Goal: Task Accomplishment & Management: Manage account settings

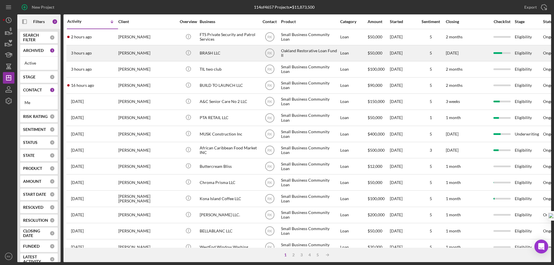
click at [211, 55] on div "BRASH LLC" at bounding box center [229, 53] width 58 height 15
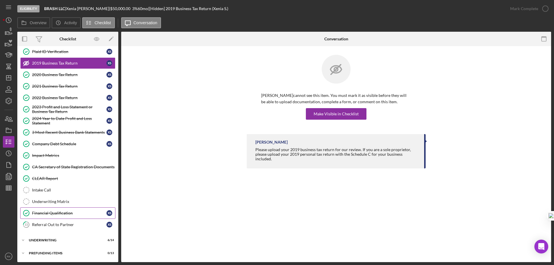
click at [60, 216] on link "Financial Qualification Financial Qualification X S" at bounding box center [67, 213] width 95 height 12
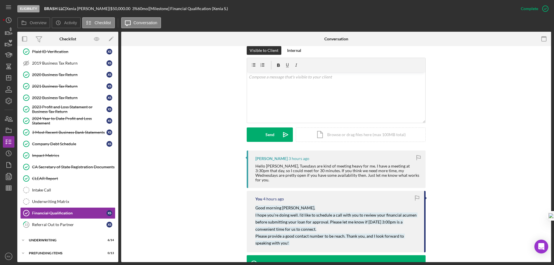
scroll to position [88, 0]
click at [259, 86] on div "v Color teal Color pink Remove color Add row above Add row below Add column bef…" at bounding box center [336, 97] width 178 height 50
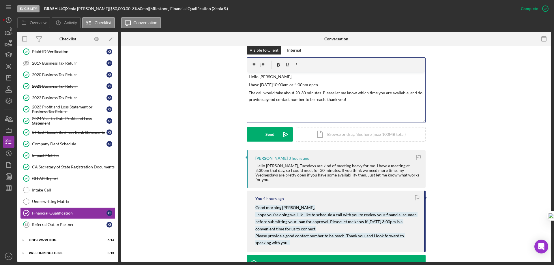
click at [365, 107] on div "v Color teal Color pink Remove color Add row above Add row below Add column bef…" at bounding box center [336, 97] width 178 height 50
click at [270, 133] on div "Send" at bounding box center [269, 134] width 9 height 14
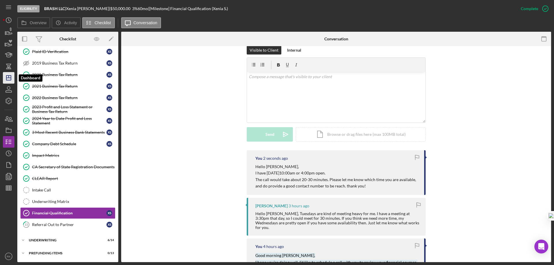
click at [11, 78] on line "button" at bounding box center [8, 78] width 5 height 0
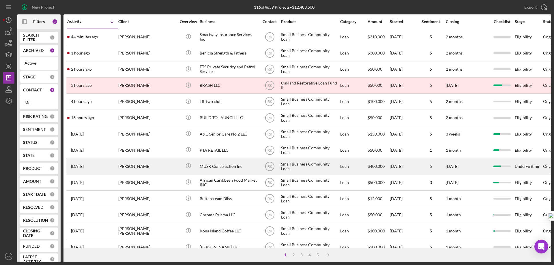
click at [214, 168] on div "MUSK Construction Inc" at bounding box center [229, 166] width 58 height 15
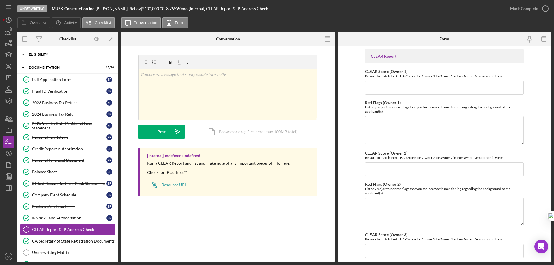
click at [31, 56] on div "Icon/Expander Eligibility 6 / 6" at bounding box center [67, 55] width 101 height 12
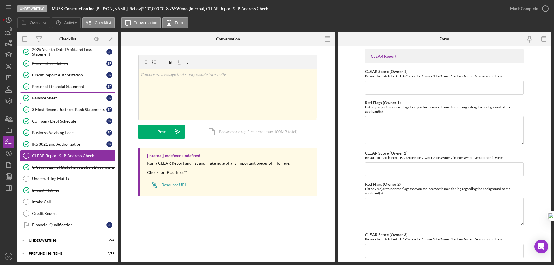
scroll to position [147, 0]
click at [8, 132] on icon "button" at bounding box center [8, 130] width 14 height 14
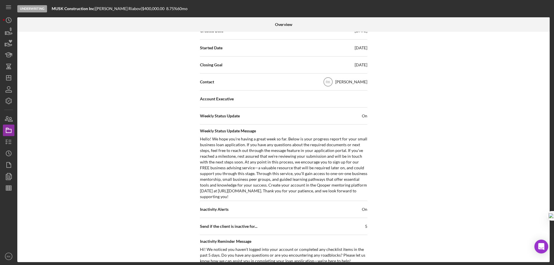
scroll to position [154, 0]
click at [336, 104] on div "Account Executive" at bounding box center [283, 98] width 167 height 14
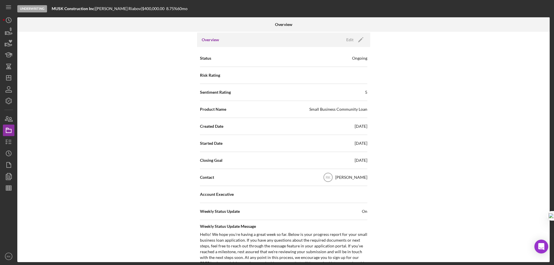
scroll to position [58, 0]
click at [7, 81] on icon "Icon/Dashboard" at bounding box center [8, 78] width 14 height 14
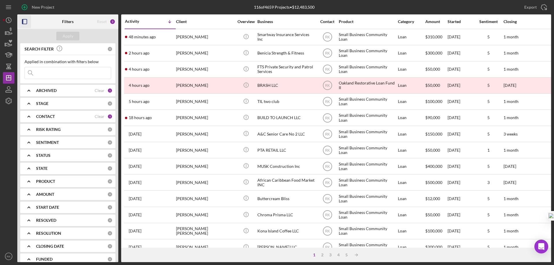
click at [27, 23] on rect "button" at bounding box center [24, 21] width 5 height 5
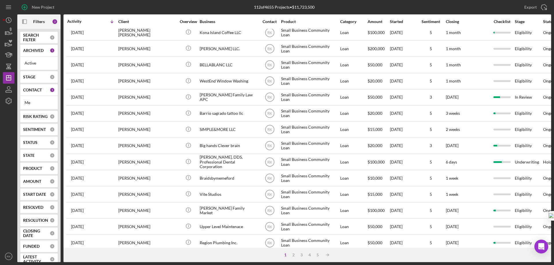
scroll to position [134, 0]
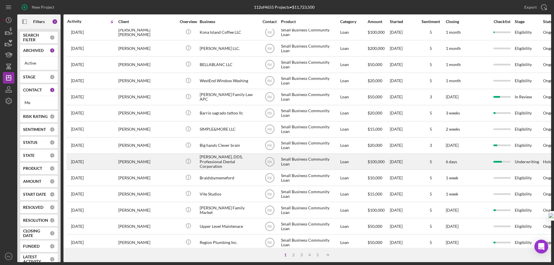
click at [218, 159] on div "[PERSON_NAME], DDS, Professional Dental Corporation" at bounding box center [229, 161] width 58 height 15
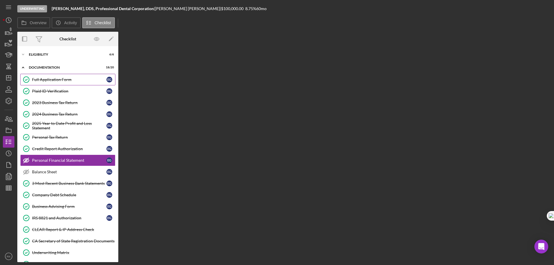
scroll to position [6, 0]
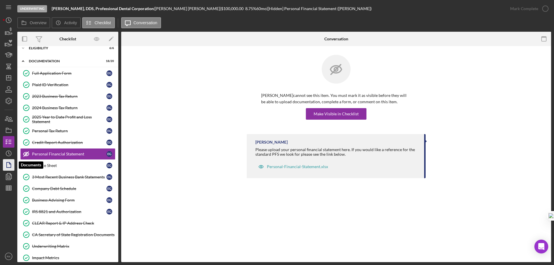
click at [9, 167] on polygon "button" at bounding box center [9, 164] width 4 height 5
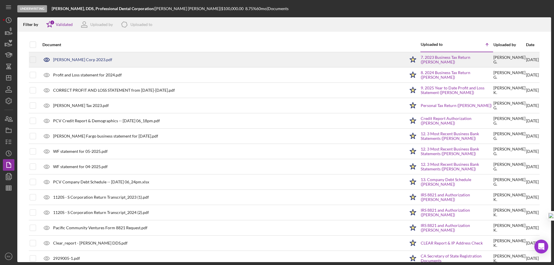
click at [33, 44] on input "checkbox" at bounding box center [33, 45] width 6 height 6
checkbox input "true"
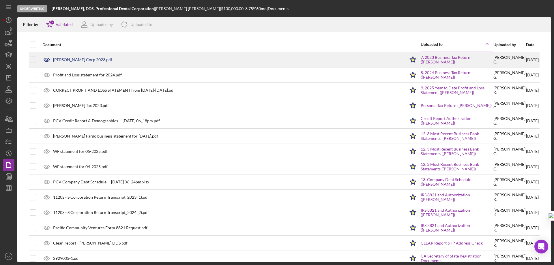
checkbox input "true"
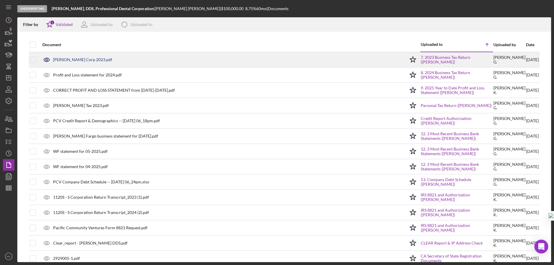
checkbox input "true"
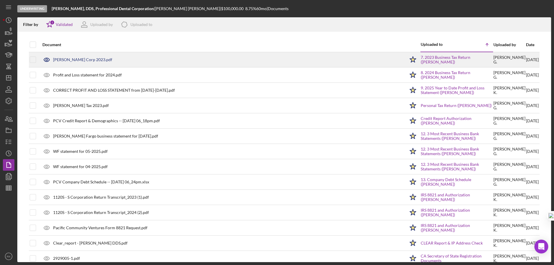
checkbox input "true"
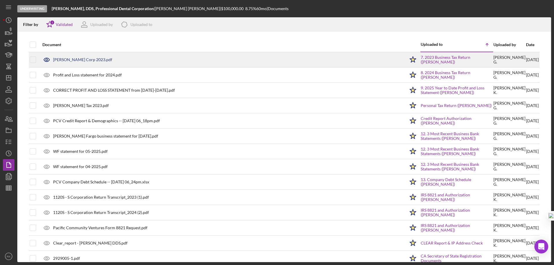
checkbox input "true"
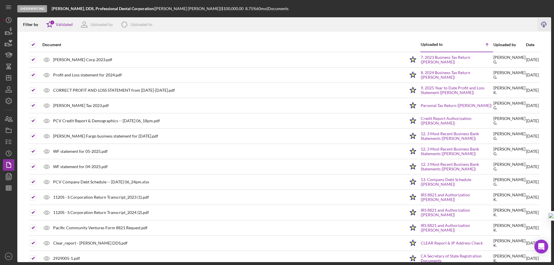
click at [544, 24] on line "button" at bounding box center [544, 25] width 0 height 3
click at [12, 141] on icon "button" at bounding box center [8, 142] width 14 height 14
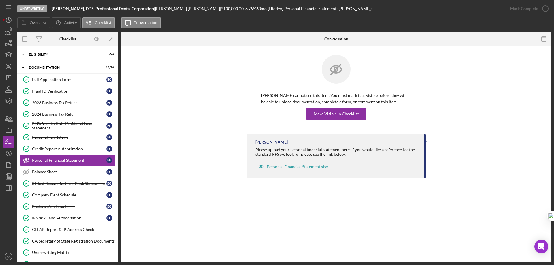
scroll to position [6, 0]
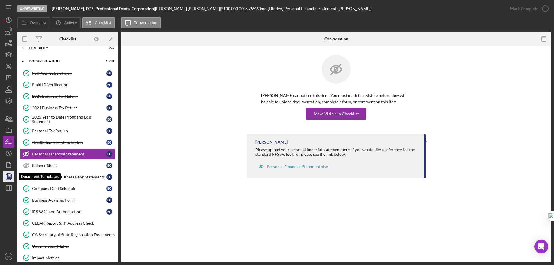
click at [12, 174] on icon "button" at bounding box center [8, 176] width 14 height 14
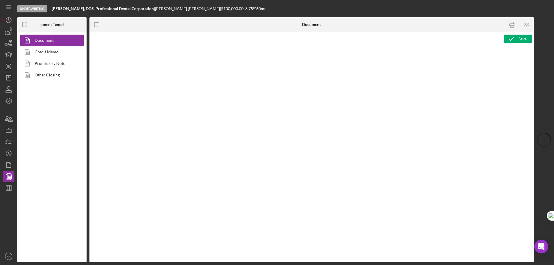
type textarea "<h1 style="text-align: center;">Full Application Form</h1> <h2 style="text-alig…"
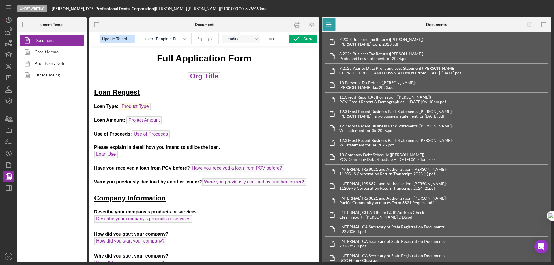
click at [123, 38] on span "Update Template" at bounding box center [117, 39] width 30 height 5
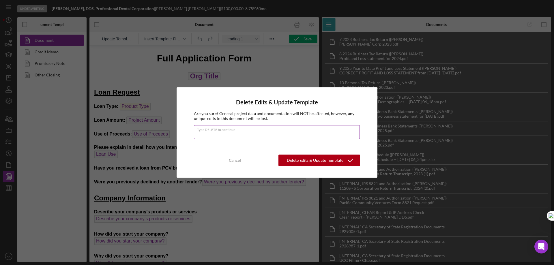
click at [212, 136] on input "Type DELETE to continue" at bounding box center [277, 132] width 166 height 14
type input "DELETE"
click at [300, 163] on div "Delete Edits & Update Template" at bounding box center [315, 161] width 57 height 12
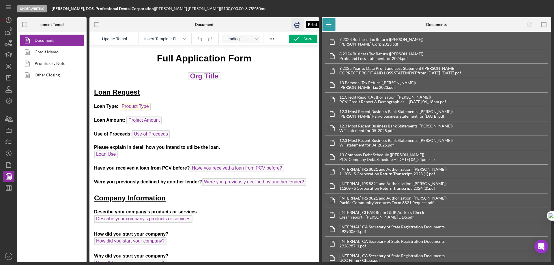
click at [292, 26] on icon "button" at bounding box center [297, 24] width 13 height 13
click at [44, 64] on link "Promissory Note" at bounding box center [50, 64] width 61 height 12
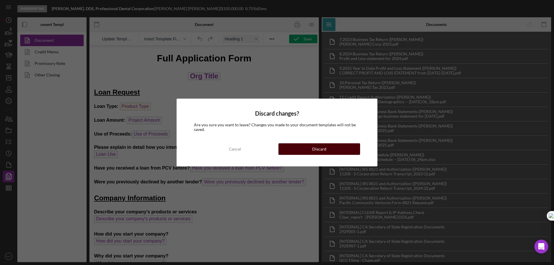
click at [283, 147] on button "Discard" at bounding box center [319, 149] width 82 height 12
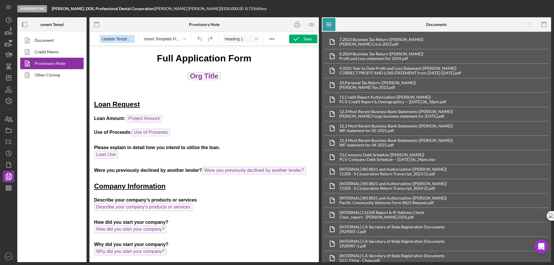
click at [124, 39] on span "Update Template" at bounding box center [117, 39] width 30 height 5
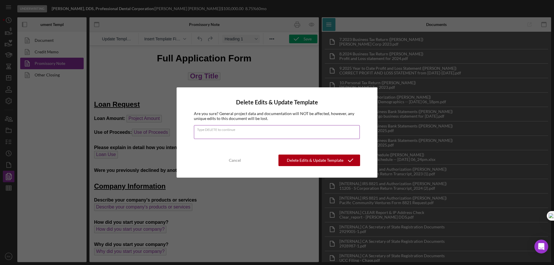
click at [228, 137] on input "Type DELETE to continue" at bounding box center [277, 132] width 166 height 14
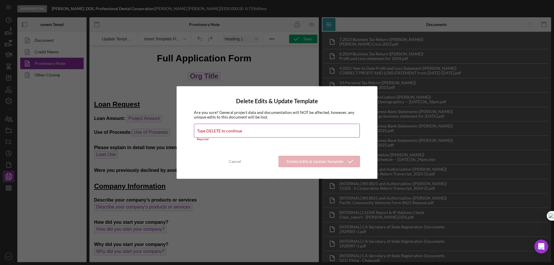
click at [211, 133] on input "Type DELETE to continue" at bounding box center [277, 131] width 166 height 14
type input "DELETE"
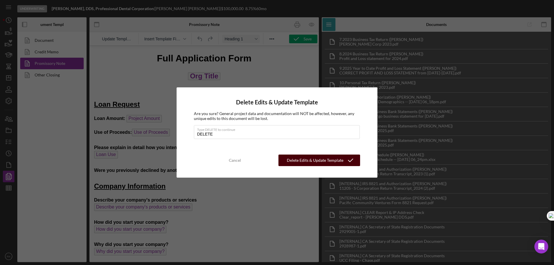
click at [309, 159] on div "Delete Edits & Update Template" at bounding box center [315, 161] width 57 height 12
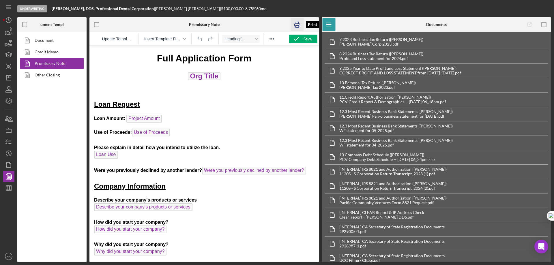
drag, startPoint x: 294, startPoint y: 23, endPoint x: 332, endPoint y: 151, distance: 133.7
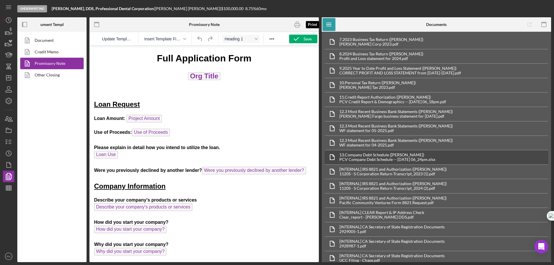
click at [294, 23] on icon "button" at bounding box center [297, 24] width 13 height 13
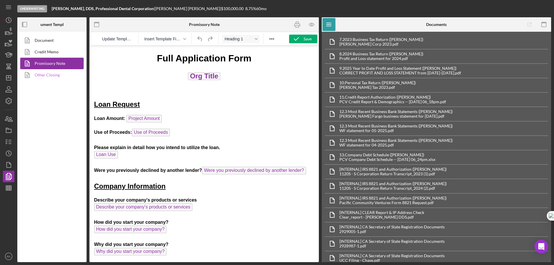
click at [55, 78] on link "Other Closing" at bounding box center [50, 75] width 61 height 12
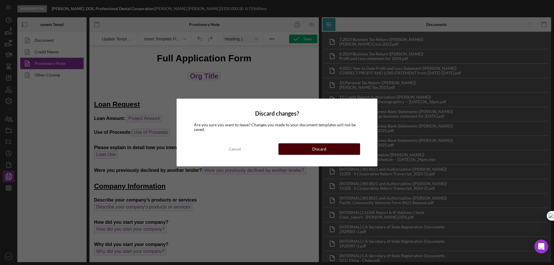
click at [316, 152] on div "Discard" at bounding box center [319, 149] width 14 height 12
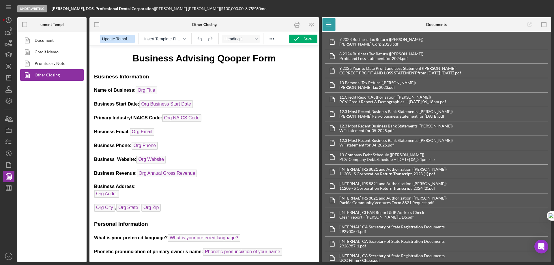
click at [115, 42] on button "Update Template" at bounding box center [117, 39] width 35 height 8
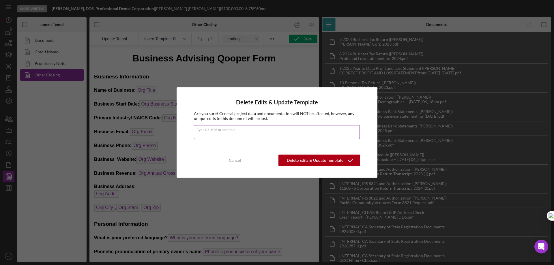
click at [209, 136] on input "Type DELETE to continue" at bounding box center [277, 132] width 166 height 14
type input "DELETE"
click at [302, 162] on div "Delete Edits & Update Template" at bounding box center [315, 161] width 57 height 12
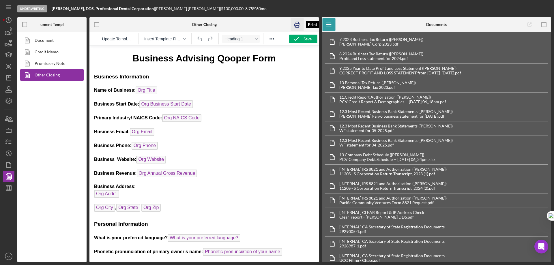
click at [294, 22] on icon "button" at bounding box center [297, 24] width 13 height 13
click at [7, 137] on icon "button" at bounding box center [8, 142] width 14 height 14
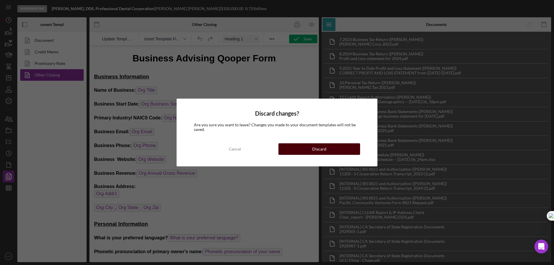
click at [293, 154] on button "Discard" at bounding box center [319, 149] width 82 height 12
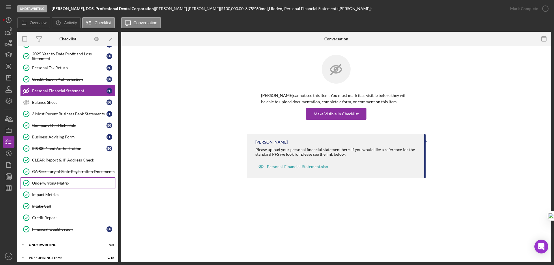
scroll to position [74, 0]
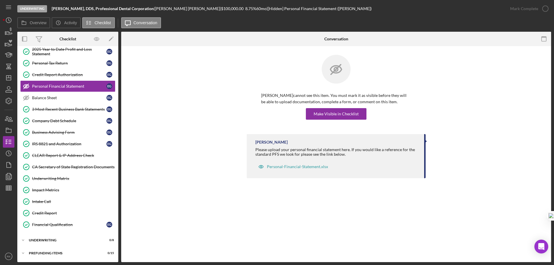
drag, startPoint x: 52, startPoint y: 7, endPoint x: 157, endPoint y: 11, distance: 105.3
click at [157, 11] on div "Underwriting [PERSON_NAME], DDS, Professional Dental Corporation | [PERSON_NAME…" at bounding box center [260, 8] width 487 height 17
copy b "[PERSON_NAME], DDS, Professional Dental Corporation"
drag, startPoint x: 46, startPoint y: 239, endPoint x: 49, endPoint y: 231, distance: 8.3
click at [46, 239] on div "Underwriting" at bounding box center [64, 240] width 71 height 3
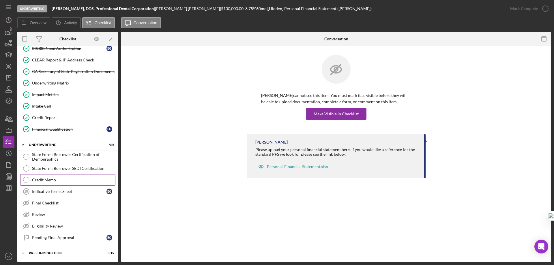
click at [57, 180] on div "Credit Memo" at bounding box center [73, 180] width 83 height 5
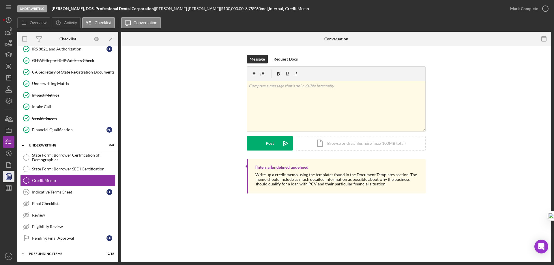
scroll to position [170, 0]
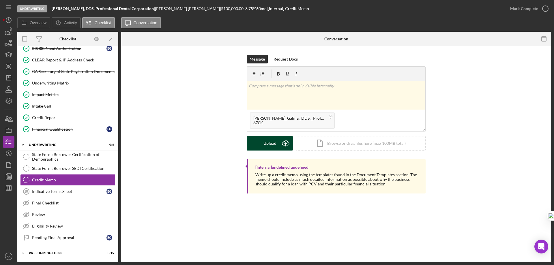
click at [273, 142] on div "Upload" at bounding box center [269, 143] width 13 height 14
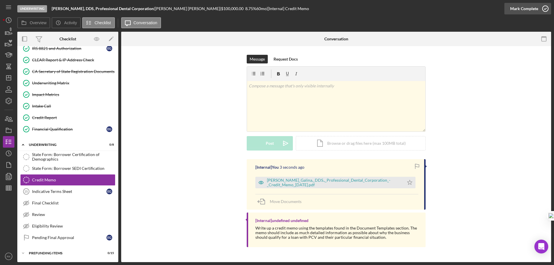
click at [547, 9] on icon "button" at bounding box center [545, 8] width 14 height 14
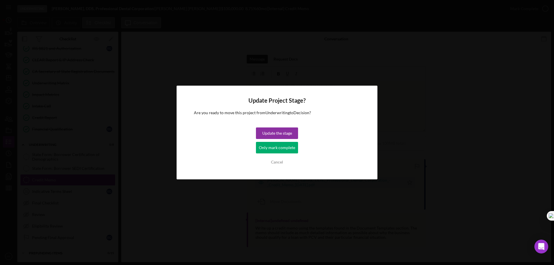
click at [277, 149] on div "Only mark complete" at bounding box center [277, 148] width 36 height 12
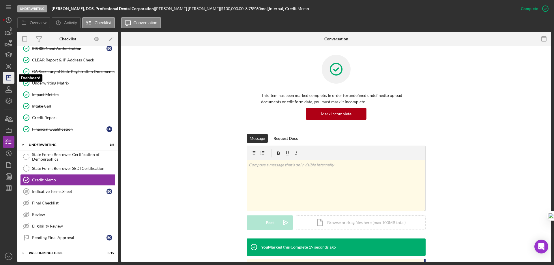
click at [7, 79] on icon "Icon/Dashboard" at bounding box center [8, 78] width 14 height 14
